Goal: Navigation & Orientation: Find specific page/section

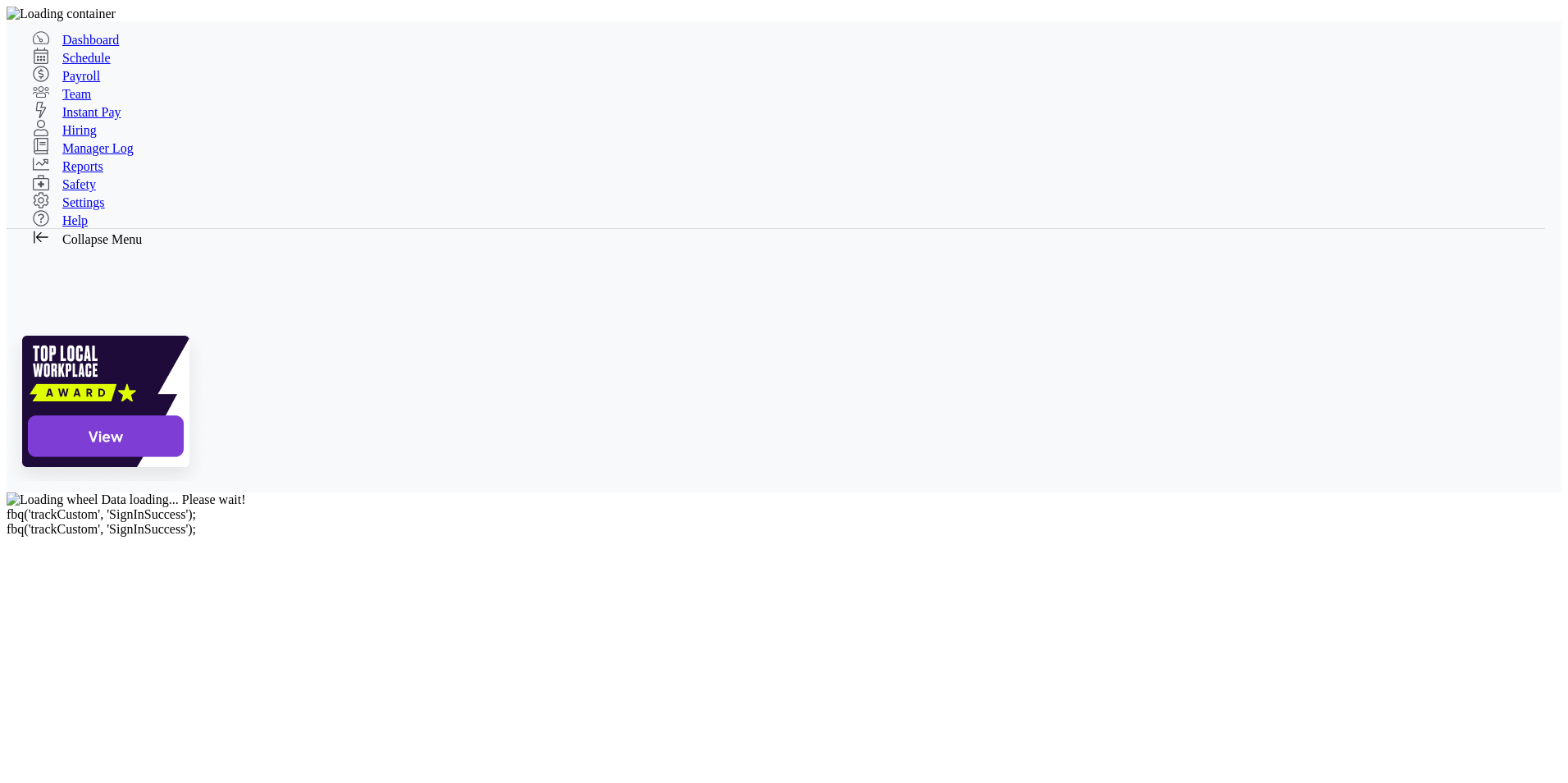
click at [82, 63] on span "Schedule" at bounding box center [87, 57] width 49 height 14
click at [91, 33] on span "Dashboard" at bounding box center [91, 39] width 56 height 14
